Goal: Task Accomplishment & Management: Manage account settings

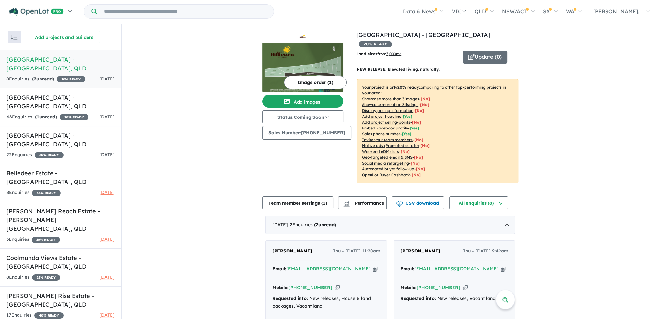
scroll to position [43, 0]
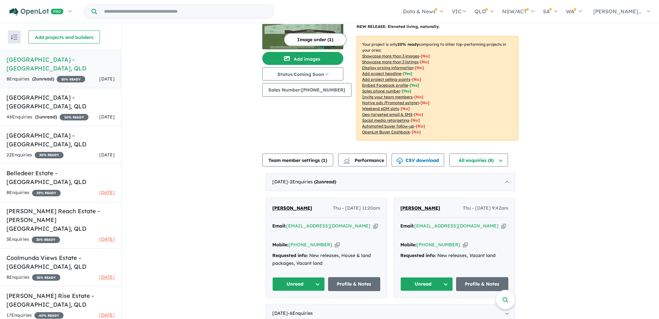
click at [318, 277] on button "Unread" at bounding box center [298, 284] width 52 height 14
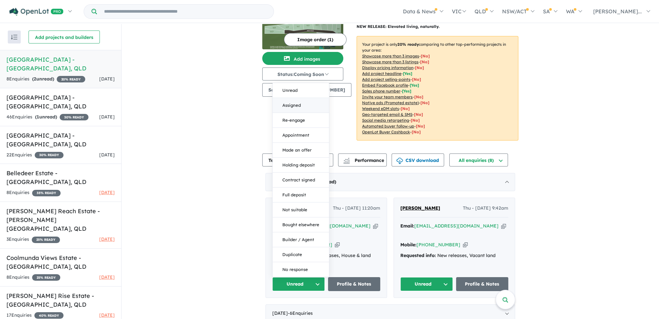
click at [304, 98] on button "Assigned" at bounding box center [301, 105] width 56 height 15
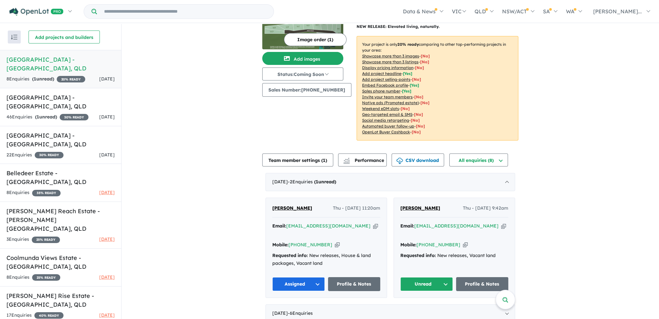
click at [445, 277] on button "Unread" at bounding box center [426, 284] width 52 height 14
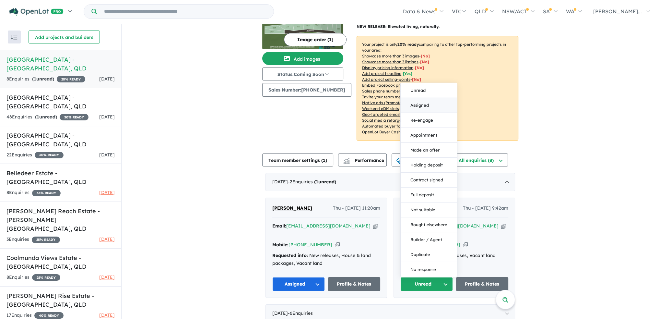
click at [425, 98] on button "Assigned" at bounding box center [429, 105] width 56 height 15
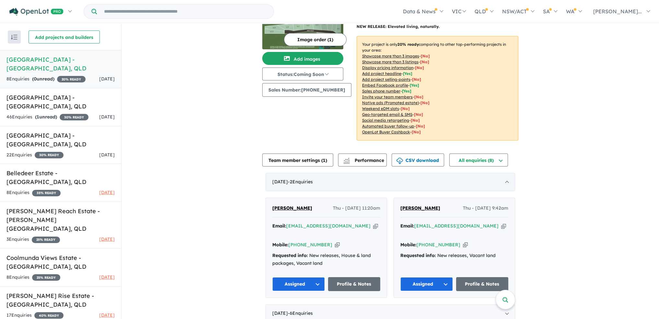
click at [505, 173] on div "[DATE] - 2 Enquir ies ( 0 unread)" at bounding box center [390, 182] width 250 height 18
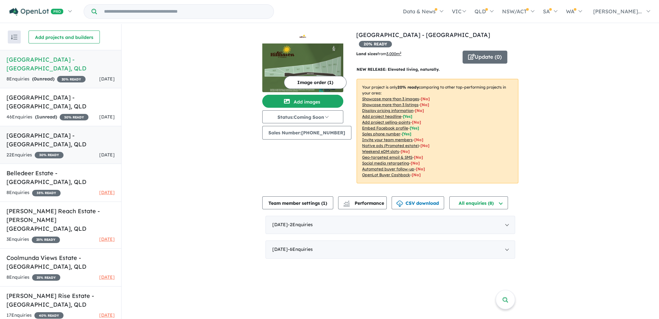
click at [62, 131] on h5 "[GEOGRAPHIC_DATA] - [GEOGRAPHIC_DATA] , [GEOGRAPHIC_DATA]" at bounding box center [60, 139] width 108 height 17
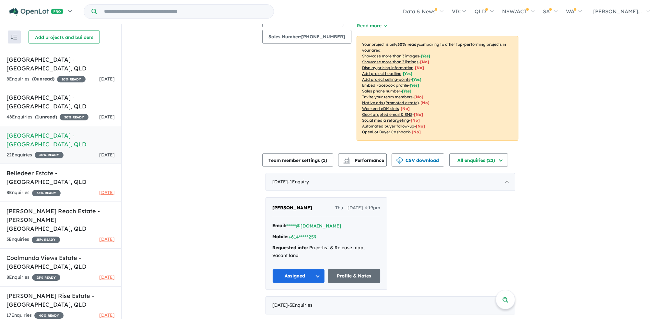
scroll to position [97, 0]
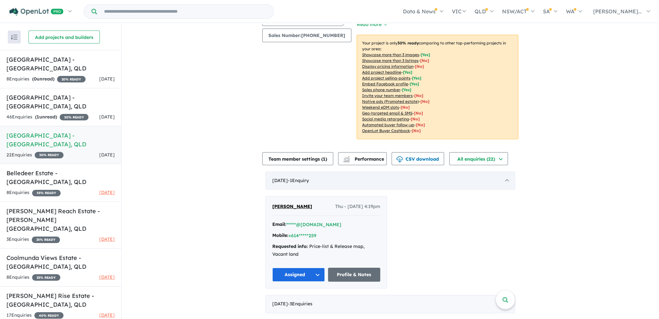
click at [503, 171] on div "[DATE] - 1 Enquir y ( 0 unread)" at bounding box center [390, 180] width 250 height 18
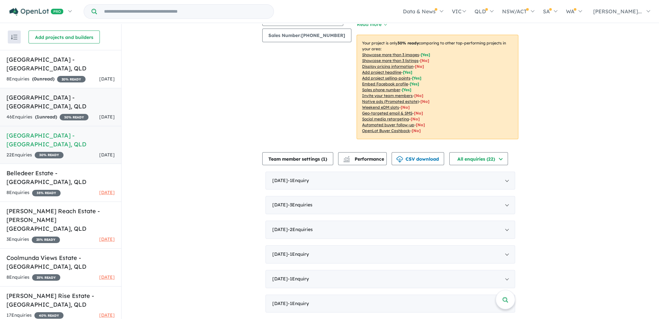
click at [57, 93] on h5 "[GEOGRAPHIC_DATA] - [GEOGRAPHIC_DATA] , [GEOGRAPHIC_DATA]" at bounding box center [60, 101] width 108 height 17
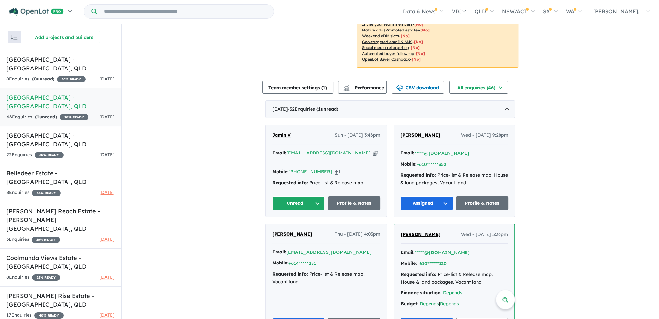
scroll to position [180, 0]
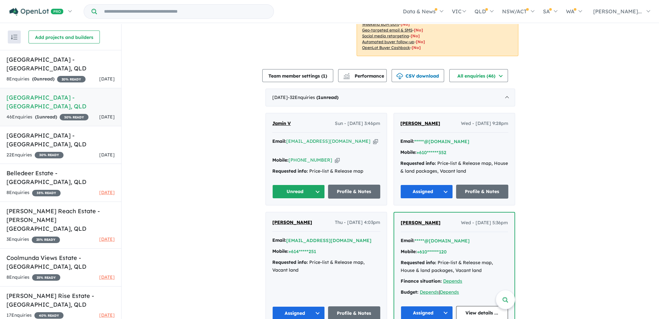
click at [316, 184] on button "Unread" at bounding box center [298, 191] width 52 height 14
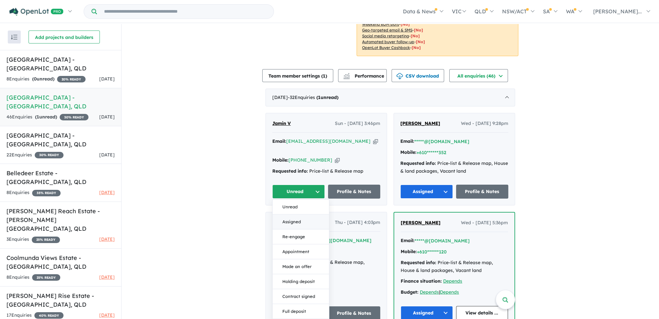
click at [312, 214] on button "Assigned" at bounding box center [301, 221] width 56 height 15
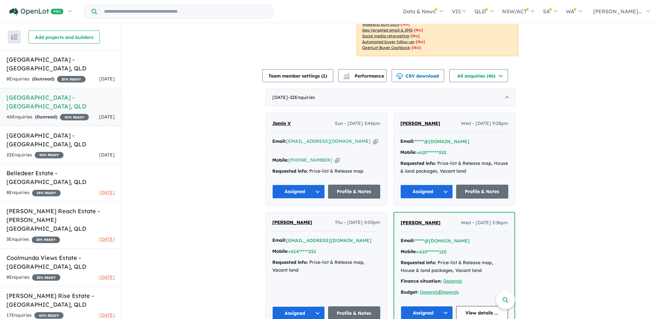
click at [319, 189] on button "Assigned" at bounding box center [298, 191] width 52 height 14
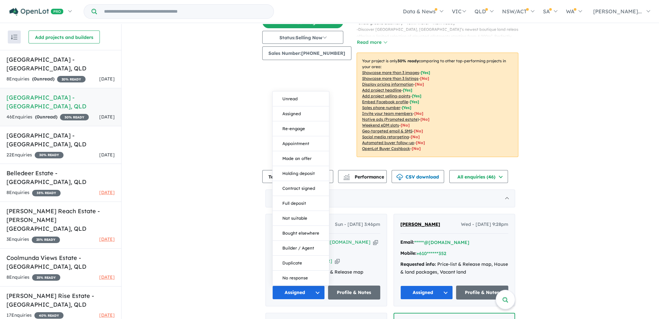
scroll to position [162, 0]
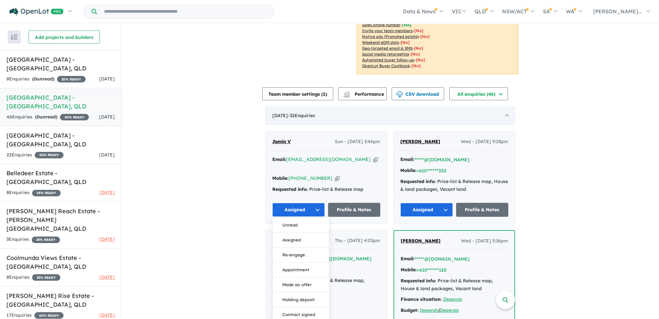
click at [506, 111] on div "[DATE] - 32 Enquir ies ( 0 unread)" at bounding box center [390, 116] width 250 height 18
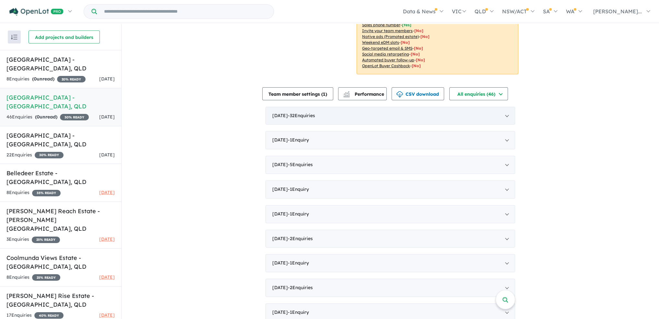
scroll to position [160, 0]
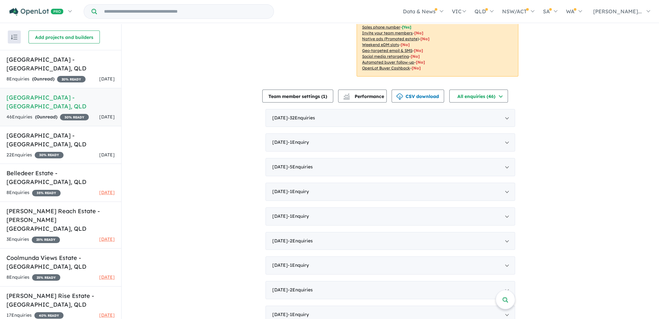
click at [581, 122] on div "View 8 projects in your account [GEOGRAPHIC_DATA] - [GEOGRAPHIC_DATA] 30 % READ…" at bounding box center [390, 97] width 537 height 466
click at [39, 76] on strong "( 0 unread)" at bounding box center [43, 79] width 22 height 6
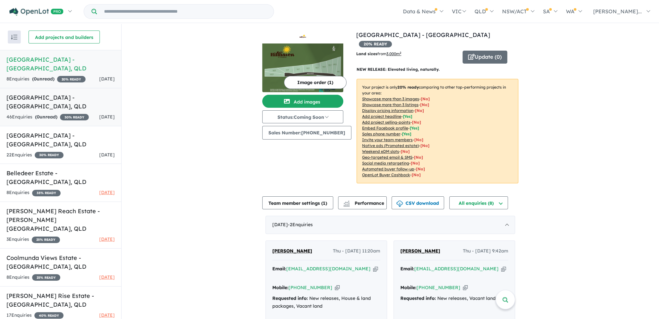
click at [58, 113] on div "46 Enquir ies ( 0 unread) 30 % READY" at bounding box center [47, 117] width 82 height 8
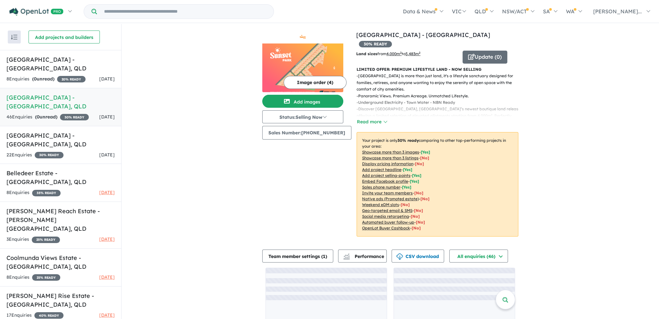
click at [314, 59] on img at bounding box center [302, 67] width 81 height 49
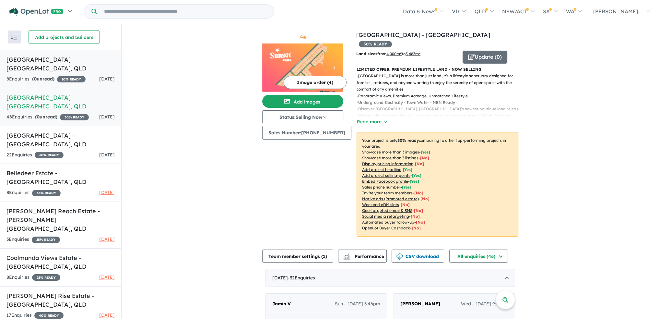
click at [21, 63] on h5 "[GEOGRAPHIC_DATA] - [GEOGRAPHIC_DATA] , [GEOGRAPHIC_DATA]" at bounding box center [60, 63] width 108 height 17
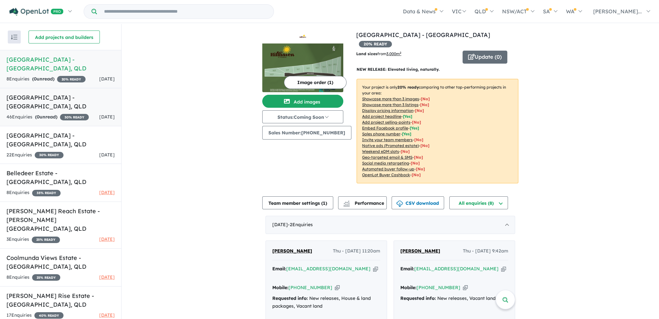
click at [47, 94] on link "[GEOGRAPHIC_DATA] - [GEOGRAPHIC_DATA] , [GEOGRAPHIC_DATA] 46 Enquir ies ( 0 unr…" at bounding box center [60, 107] width 121 height 38
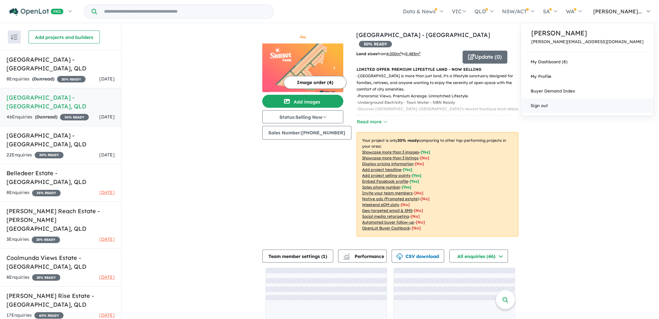
click at [607, 103] on link "Sign out" at bounding box center [587, 105] width 133 height 15
